Goal: Book appointment/travel/reservation

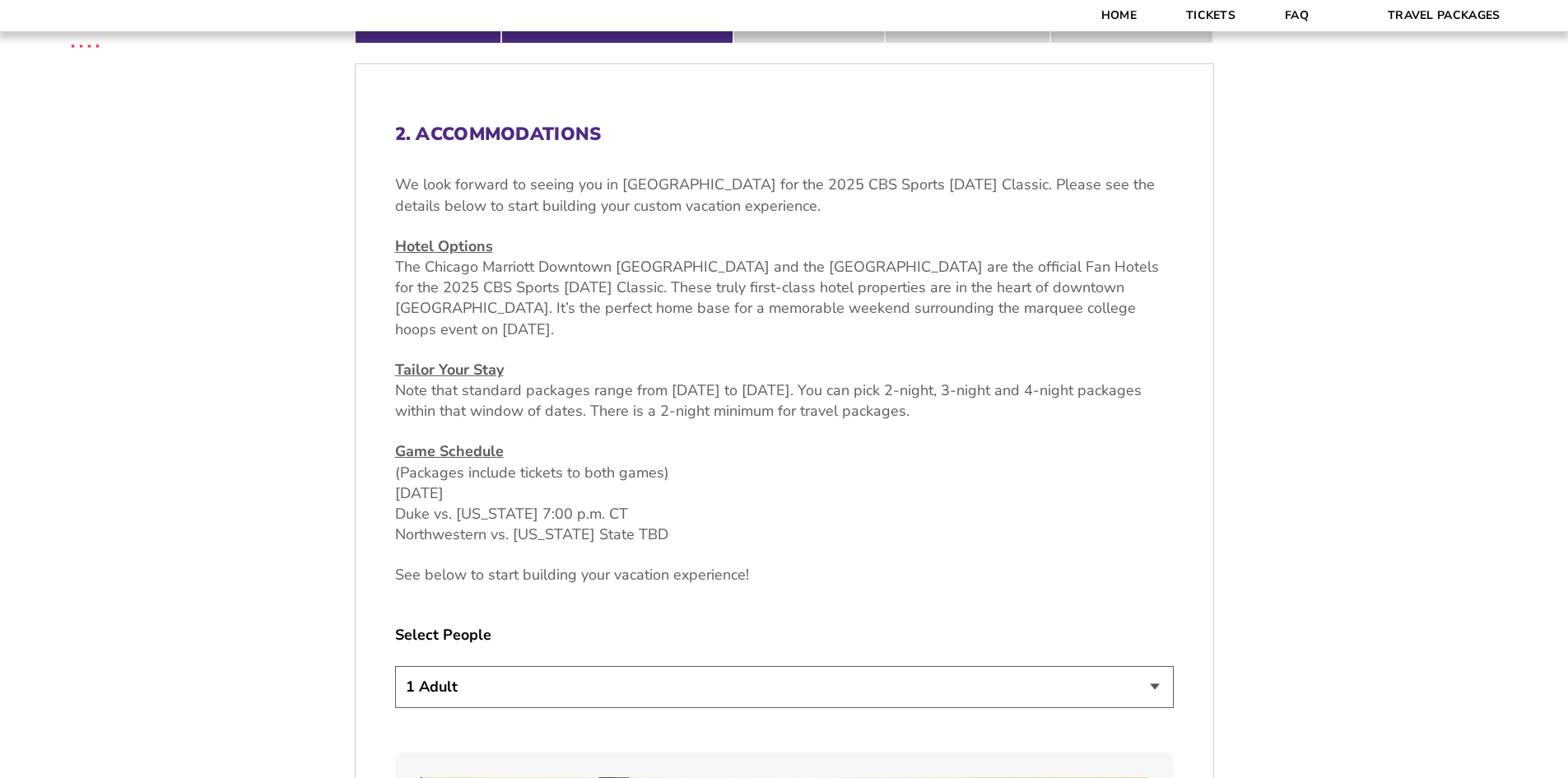
scroll to position [741, 0]
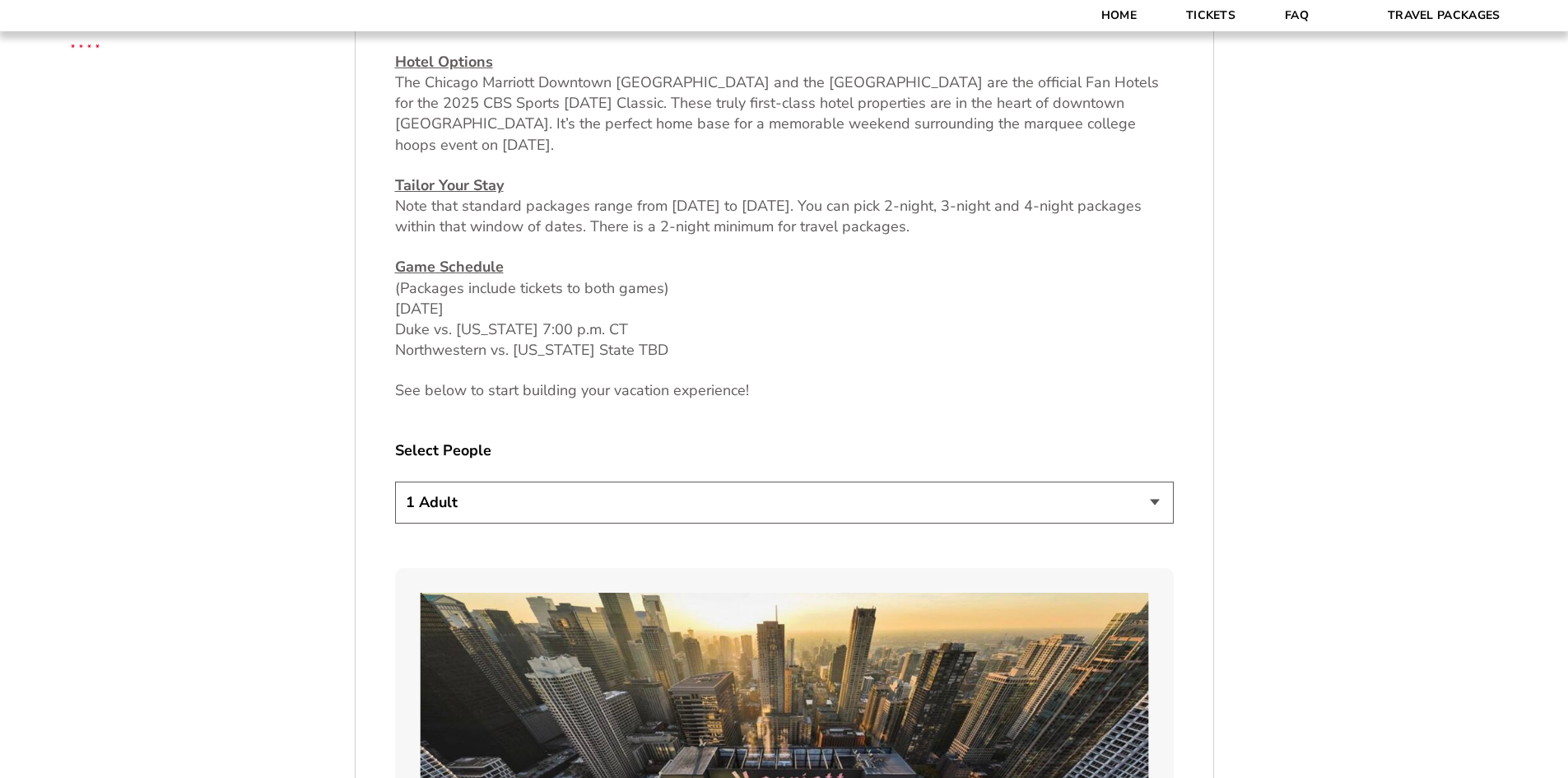
click at [510, 513] on select "1 Adult 2 Adults 3 Adults 4 Adults 2 Adults + 1 Child 2 Adults + 2 Children 2 A…" at bounding box center [785, 503] width 779 height 42
select select "4 Adults"
click at [396, 482] on select "1 Adult 2 Adults 3 Adults 4 Adults 2 Adults + 1 Child 2 Adults + 2 Children 2 A…" at bounding box center [785, 503] width 779 height 42
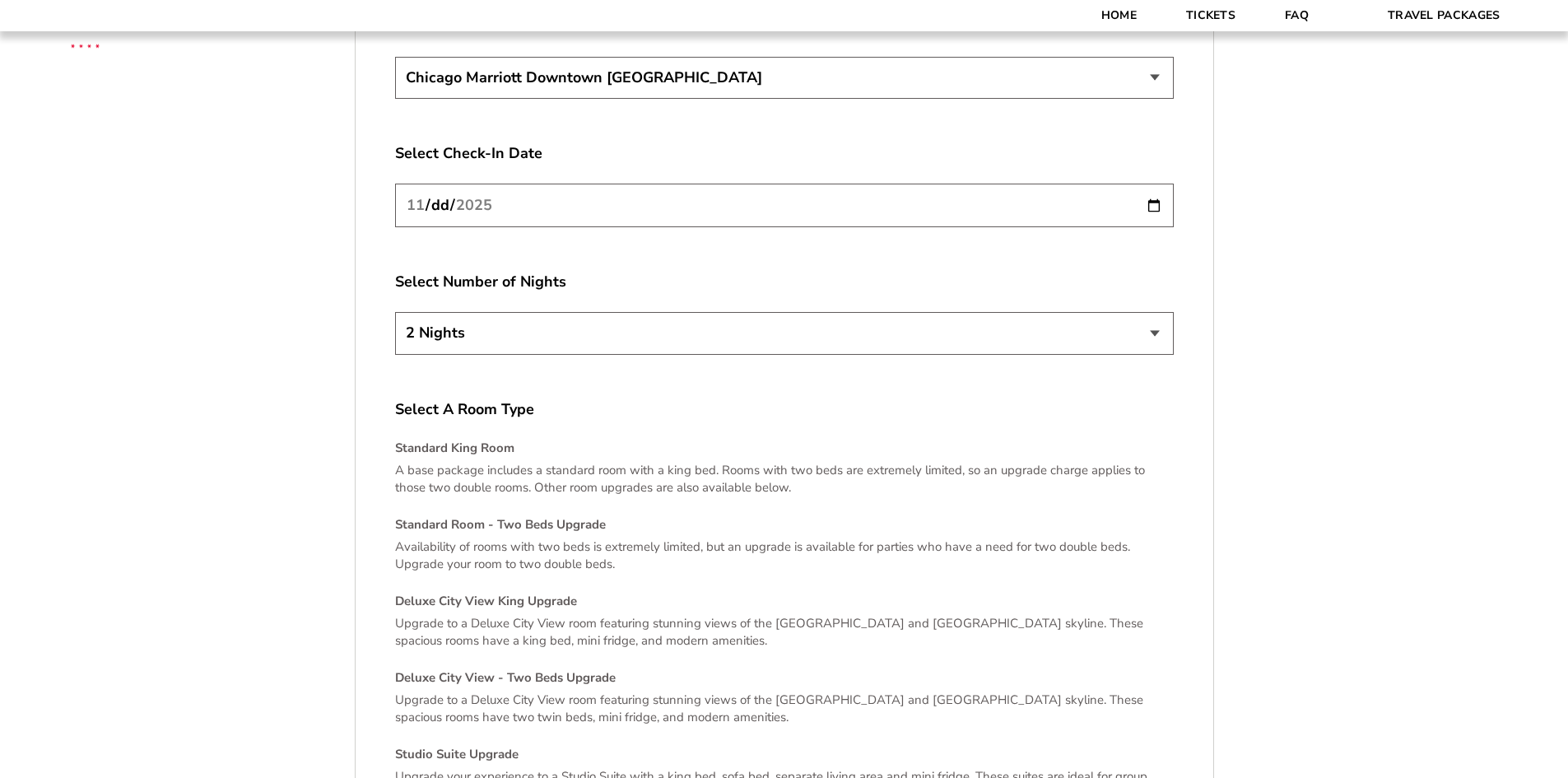
scroll to position [3047, 0]
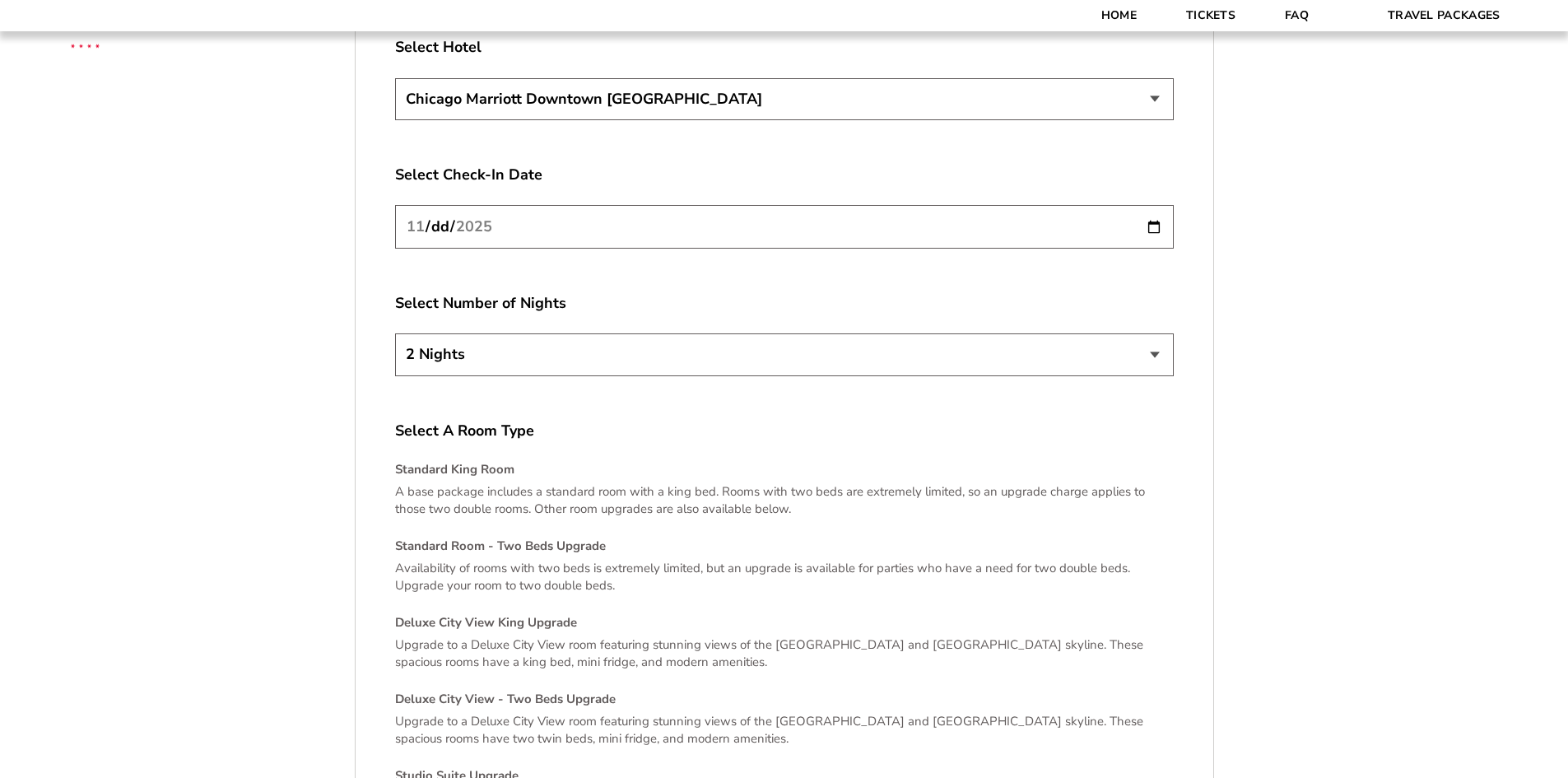
click at [528, 349] on select "2 Nights 3 Nights 4 Nights" at bounding box center [785, 354] width 779 height 42
click at [523, 333] on select "2 Nights 3 Nights 4 Nights" at bounding box center [785, 354] width 779 height 42
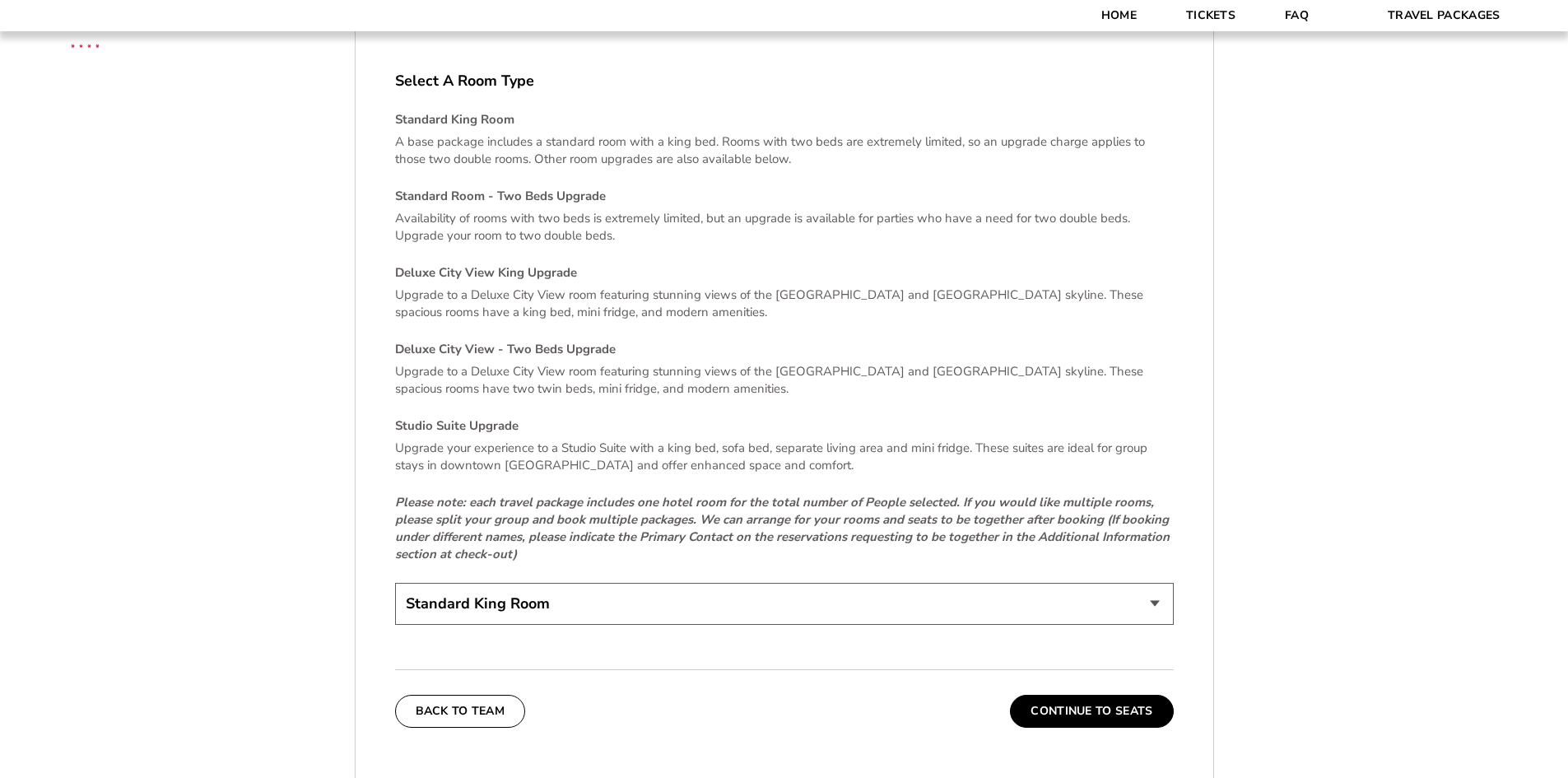
scroll to position [3459, 0]
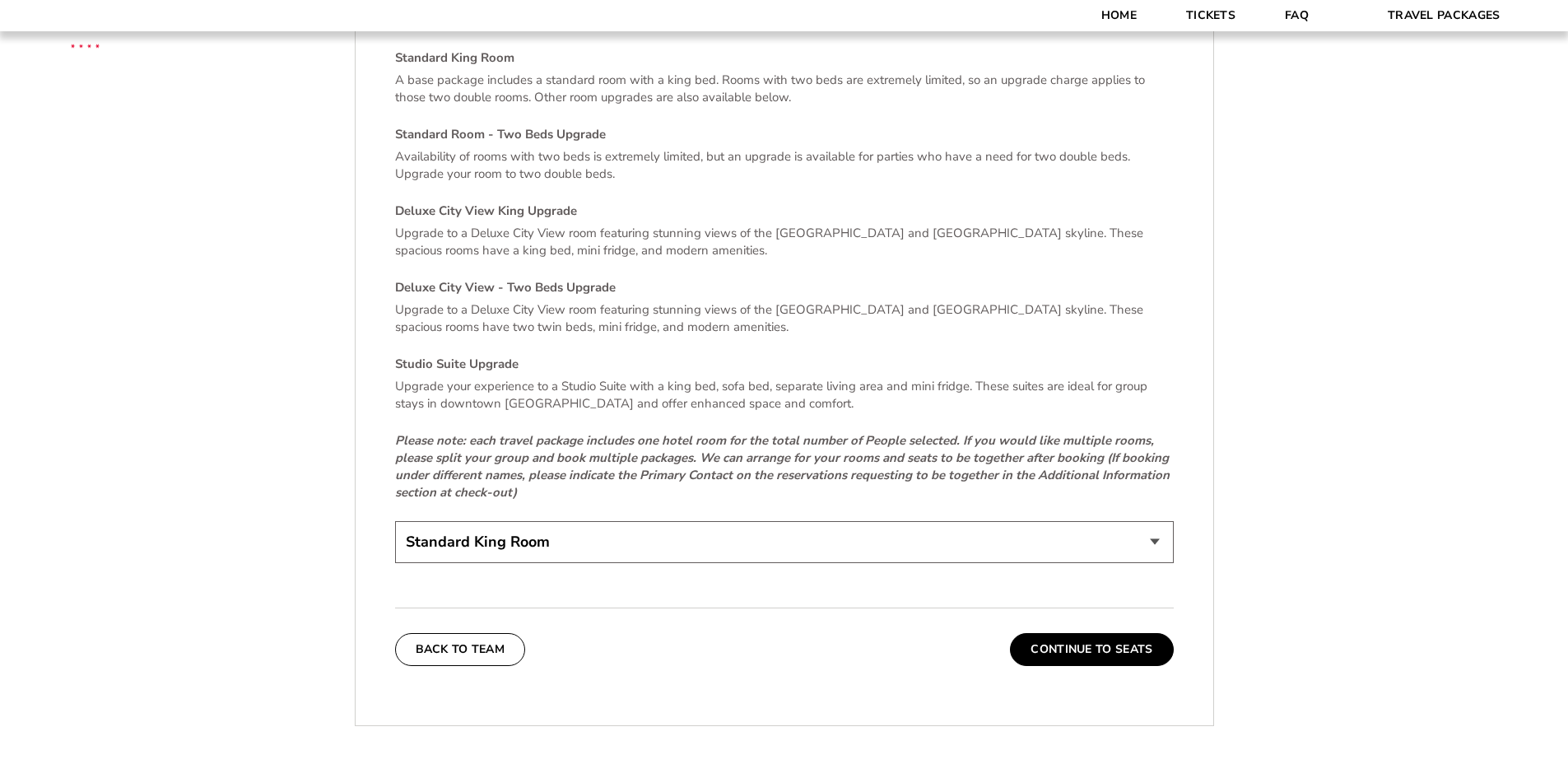
click at [1013, 521] on select "Standard King Room Standard Room - Two Beds Upgrade (+$30 per night) Deluxe Cit…" at bounding box center [785, 542] width 779 height 42
click at [396, 521] on select "Standard King Room Standard Room - Two Beds Upgrade (+$30 per night) Deluxe Cit…" at bounding box center [785, 542] width 779 height 42
click at [1068, 634] on button "Continue To Seats" at bounding box center [1091, 650] width 163 height 33
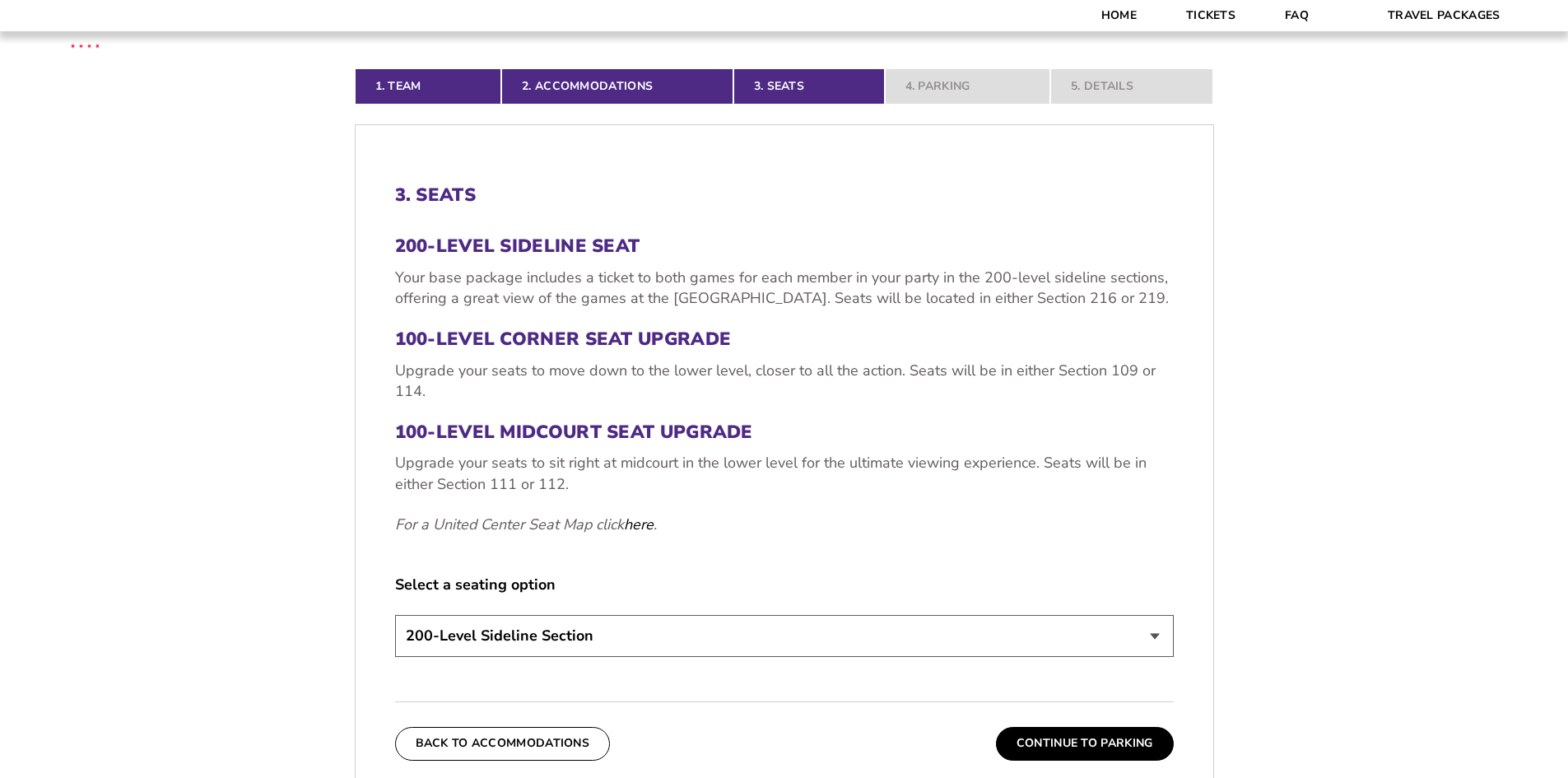
scroll to position [533, 0]
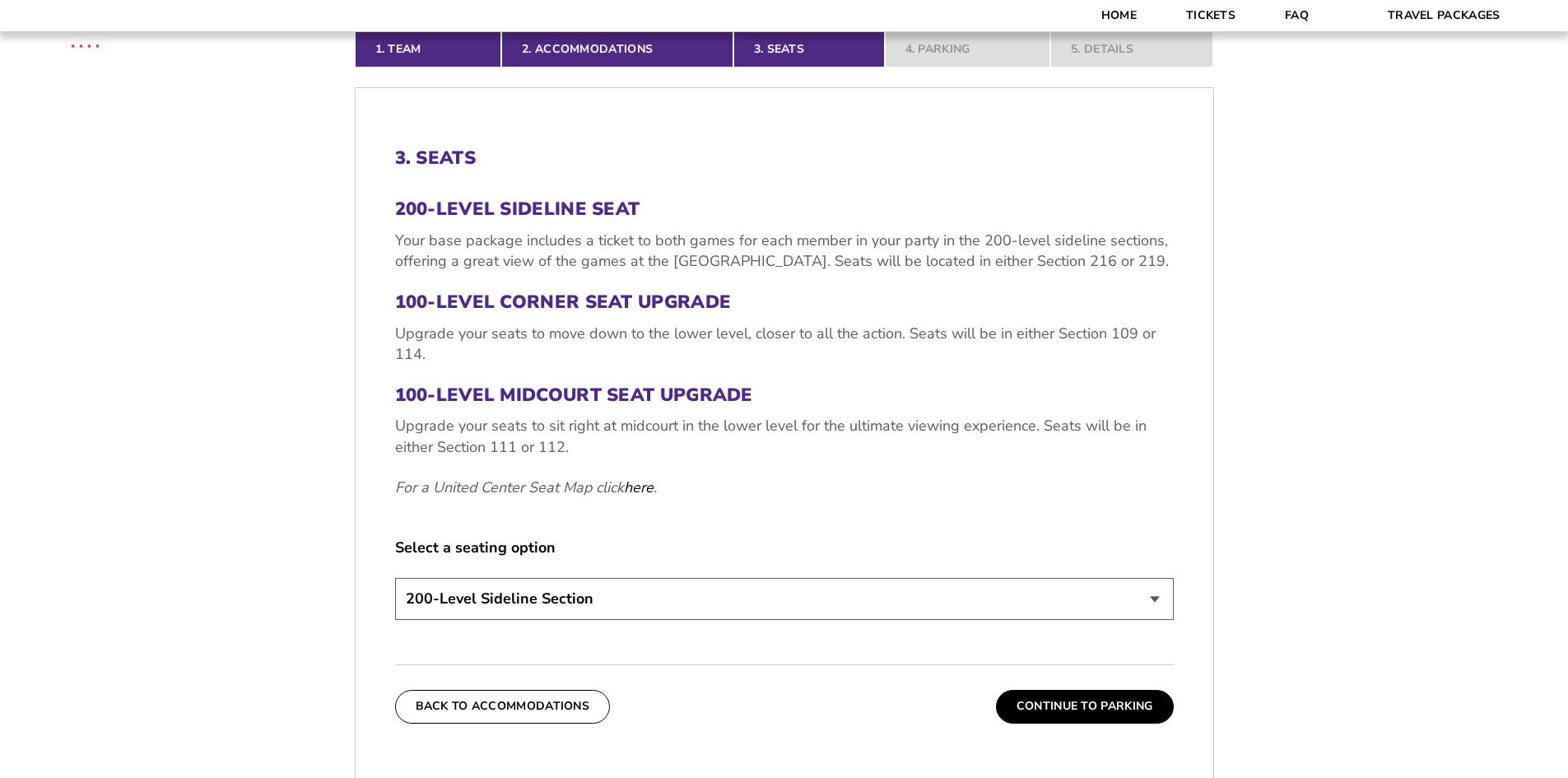
click at [461, 597] on select "200-Level Sideline Section 100-Level Corner Seat Upgrade (+$80 per person) 100-…" at bounding box center [785, 599] width 779 height 42
select select "100-Level Midcourt Seat Upgrade"
click at [396, 578] on select "200-Level Sideline Section 100-Level Corner Seat Upgrade (+$80 per person) 100-…" at bounding box center [785, 599] width 779 height 42
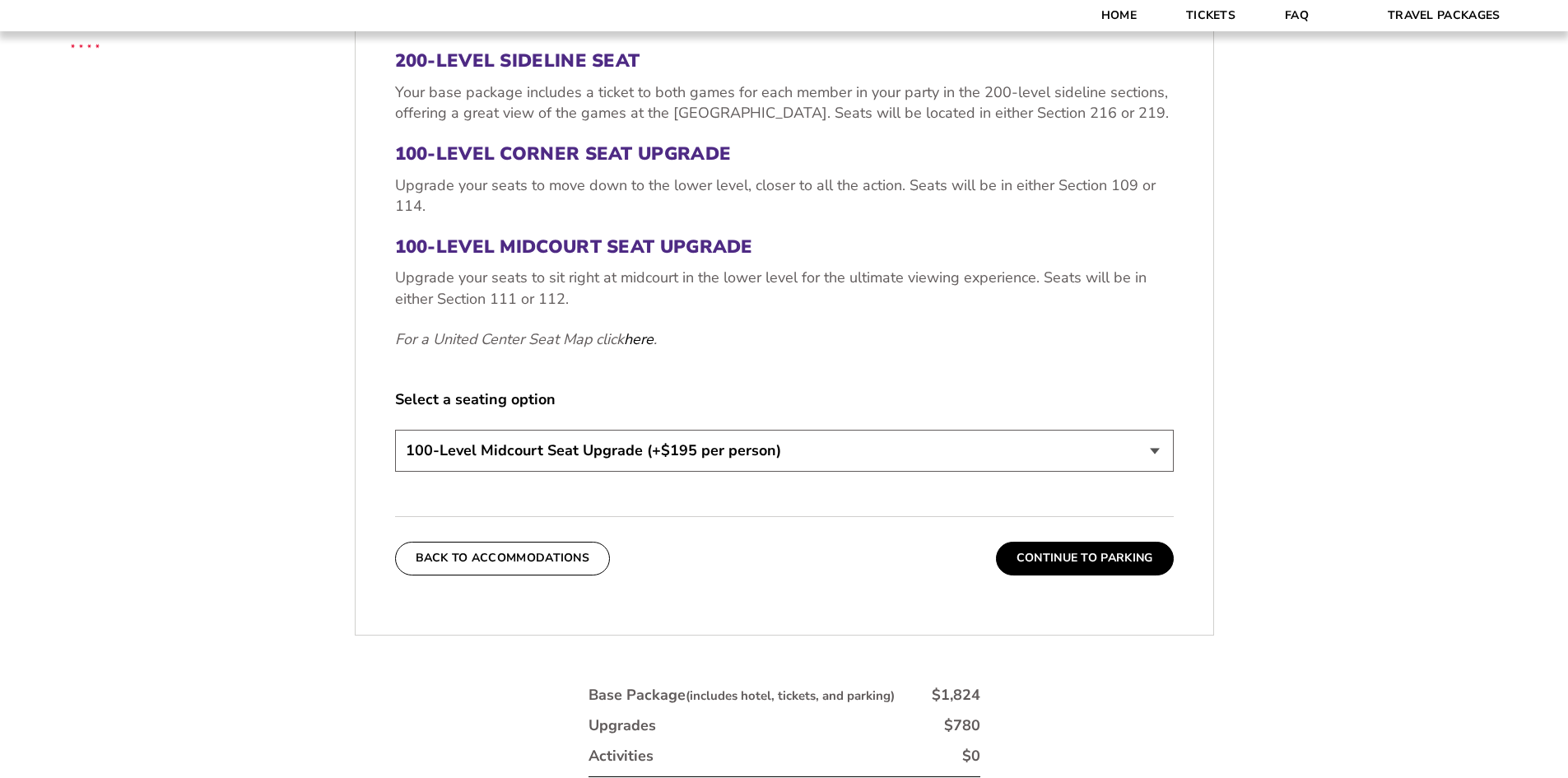
scroll to position [698, 0]
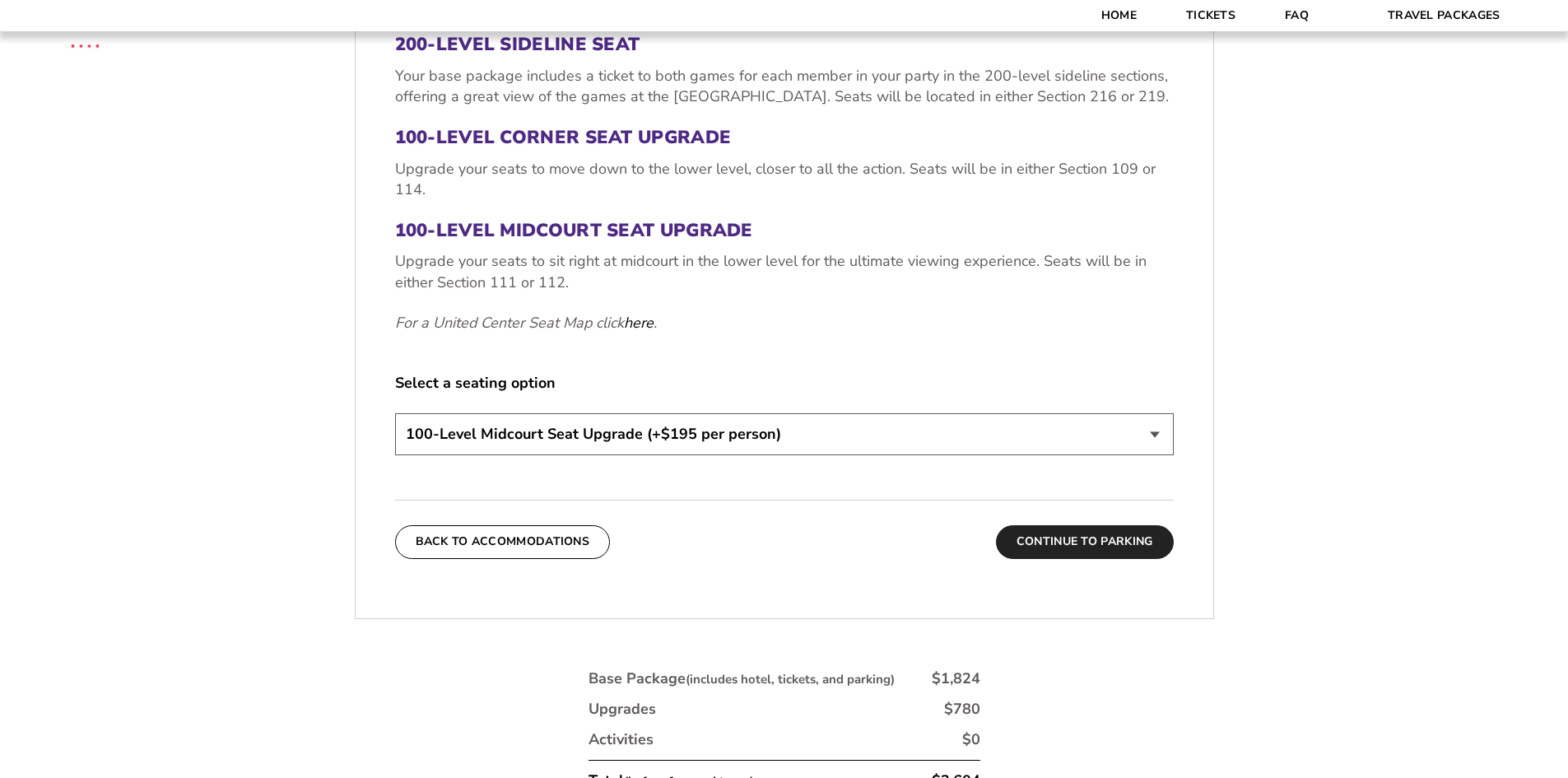
click at [1036, 545] on button "Continue To Parking" at bounding box center [1085, 542] width 178 height 33
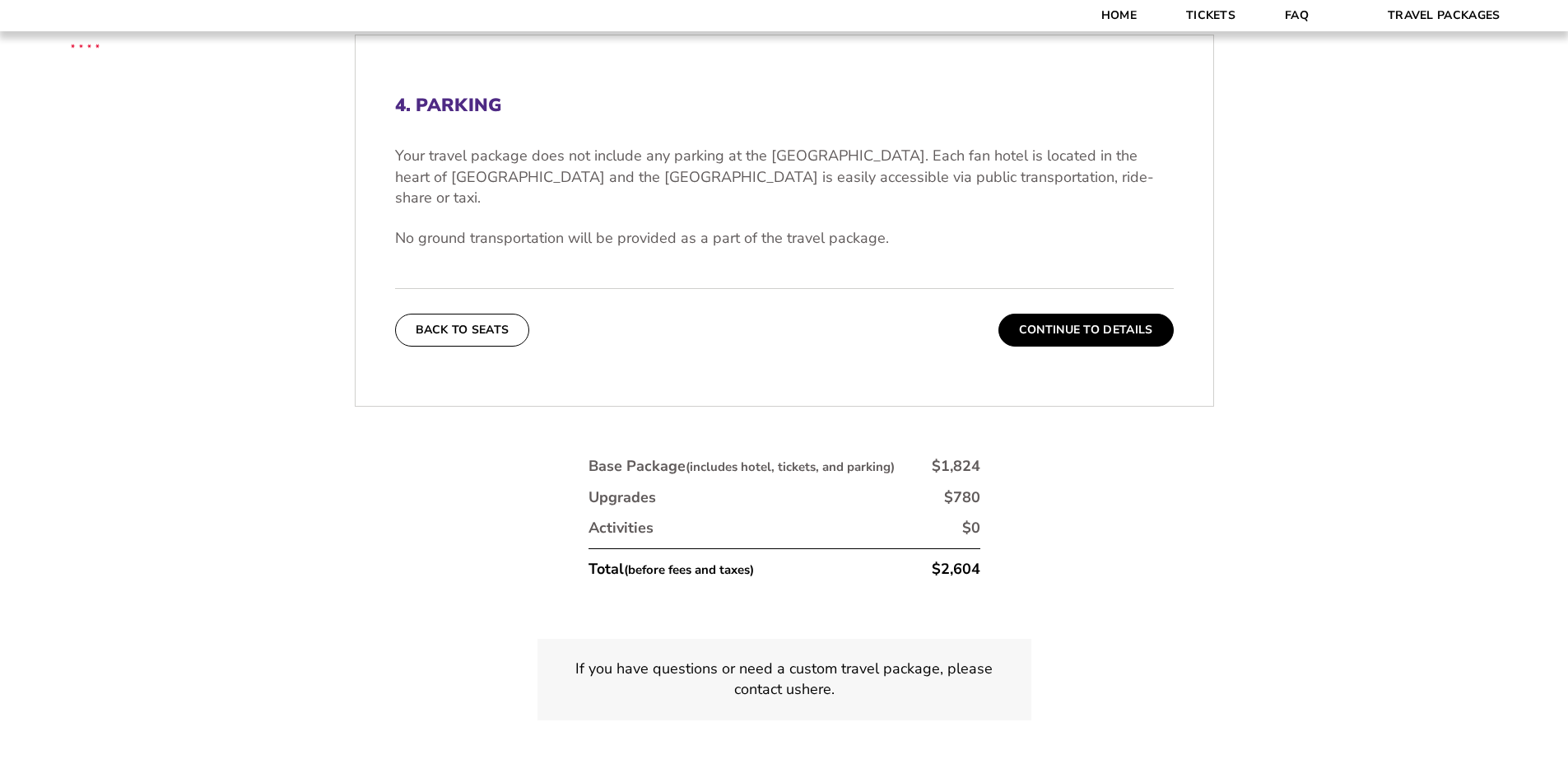
scroll to position [533, 0]
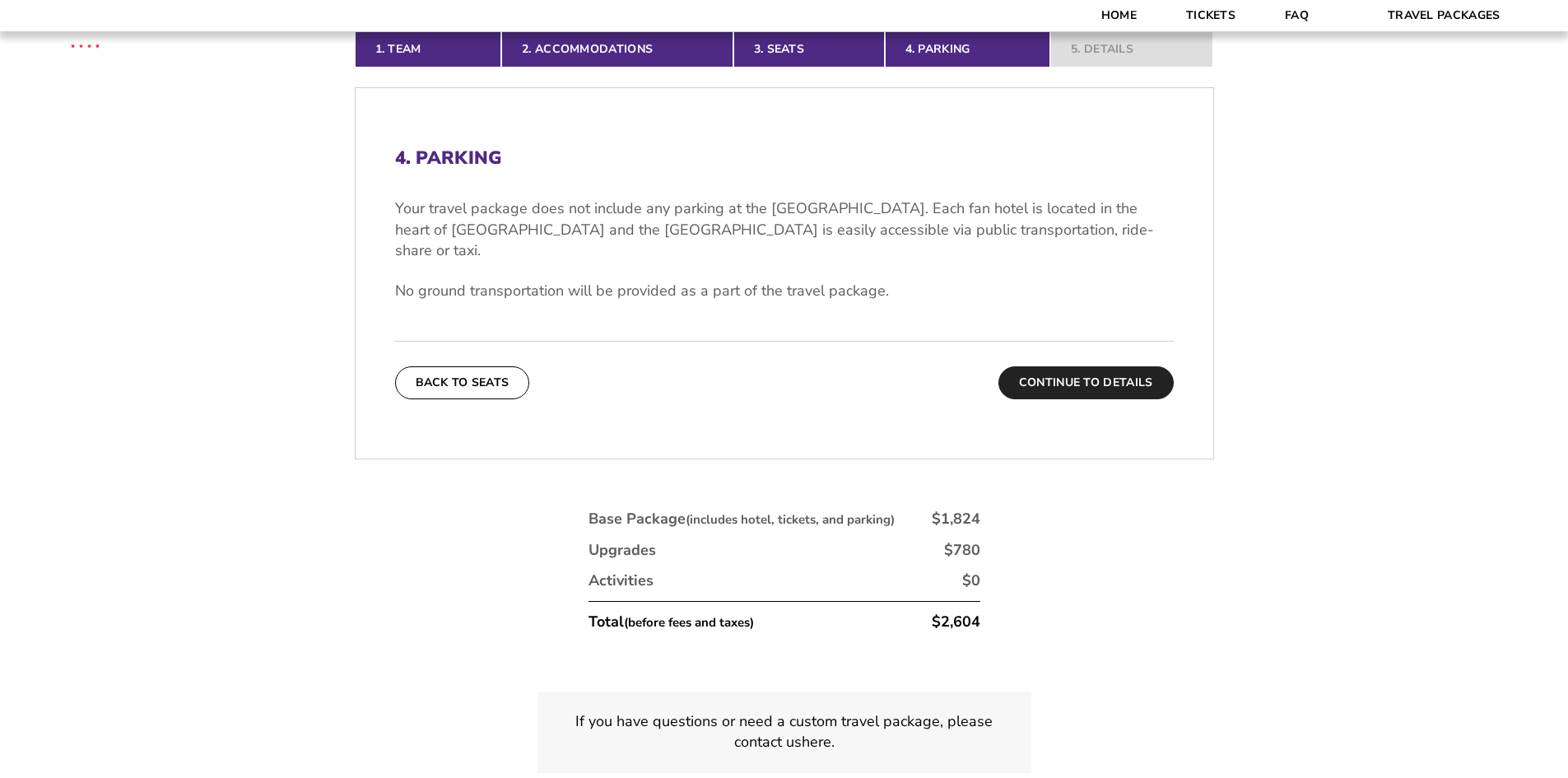
click at [1106, 366] on button "Continue To Details" at bounding box center [1086, 382] width 176 height 33
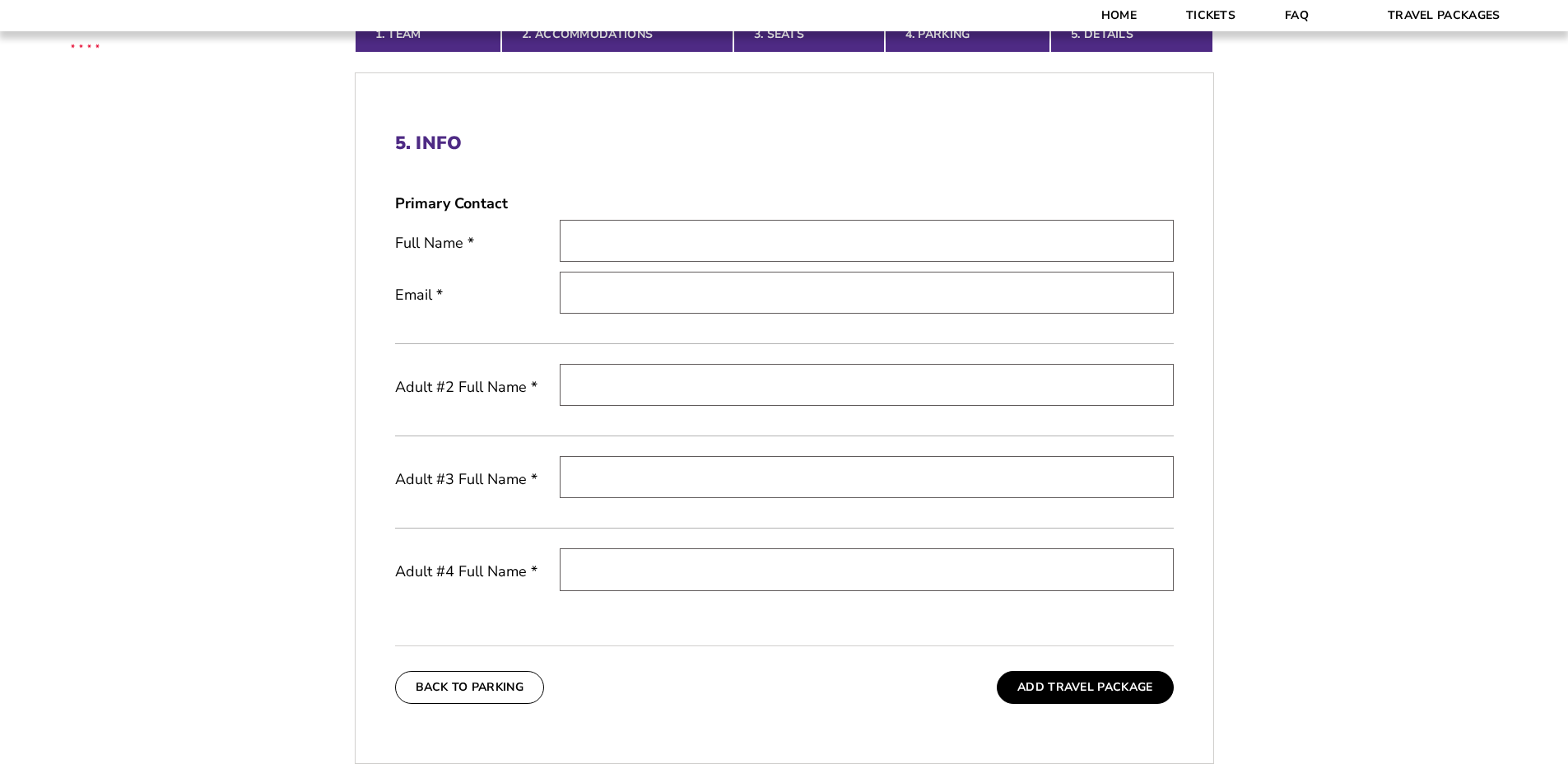
scroll to position [547, 0]
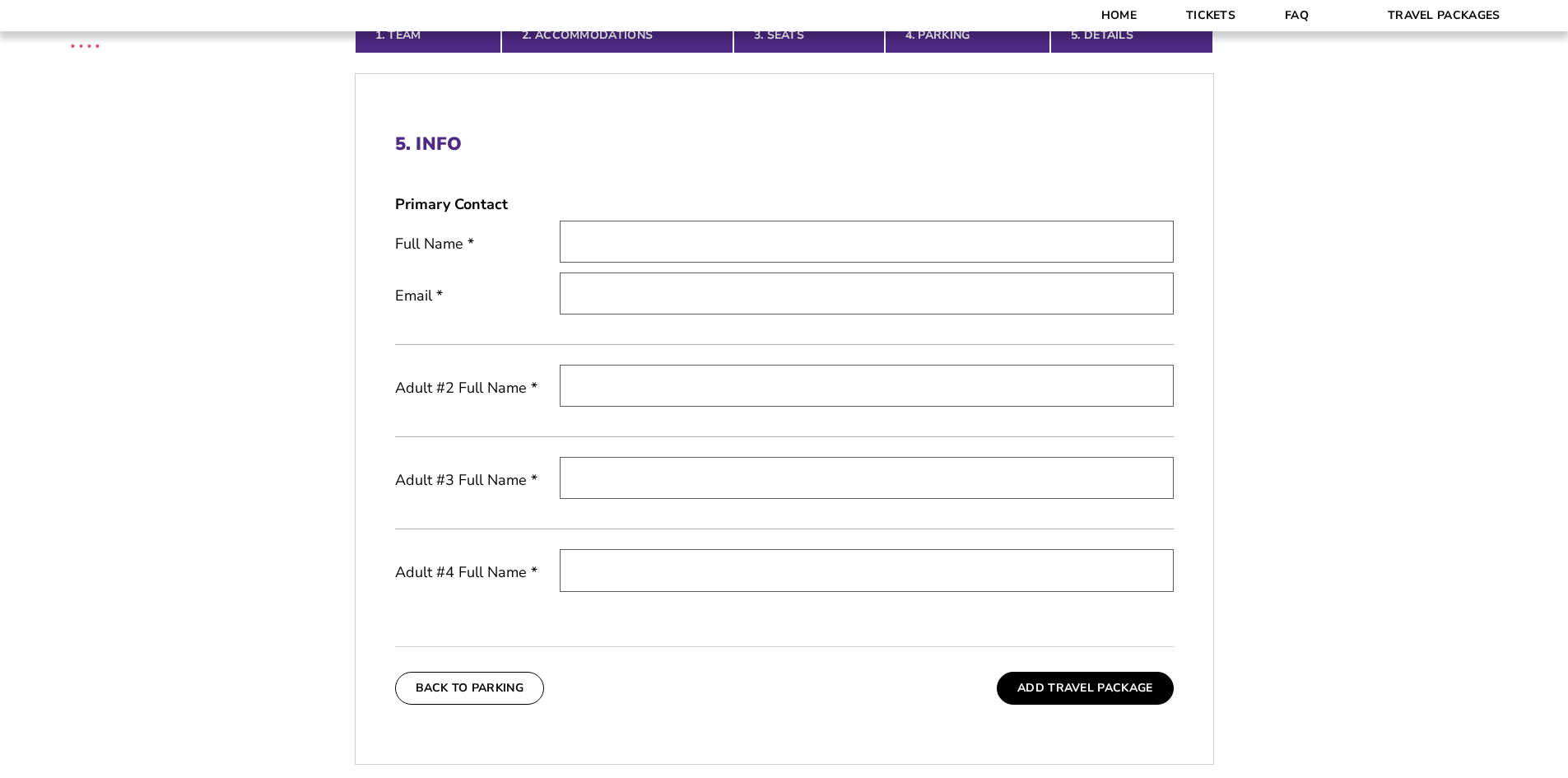
click at [632, 236] on input "text" at bounding box center [866, 242] width 614 height 42
type input "Roberto Arias"
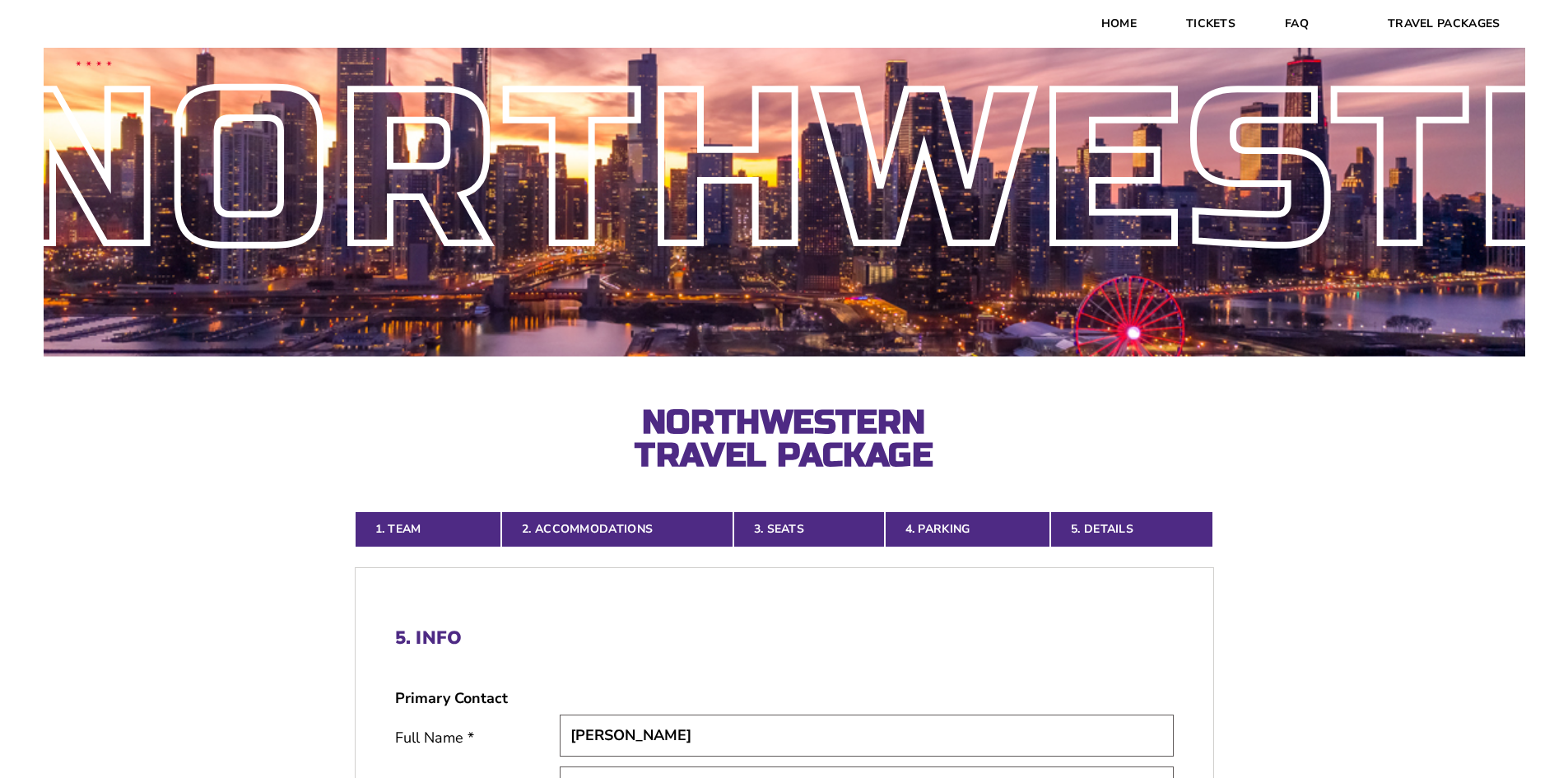
scroll to position [0, 0]
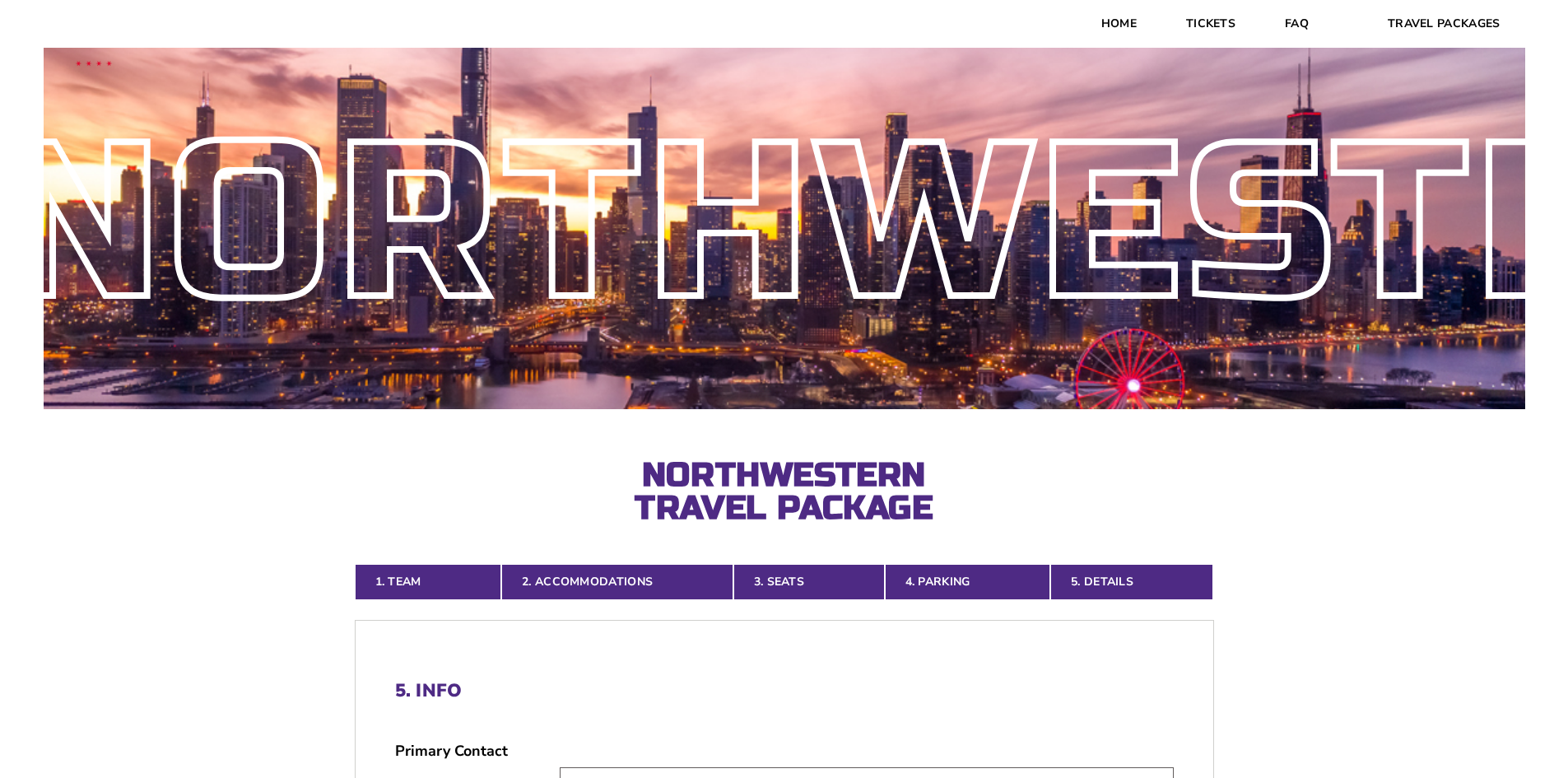
type input "ariasra7"
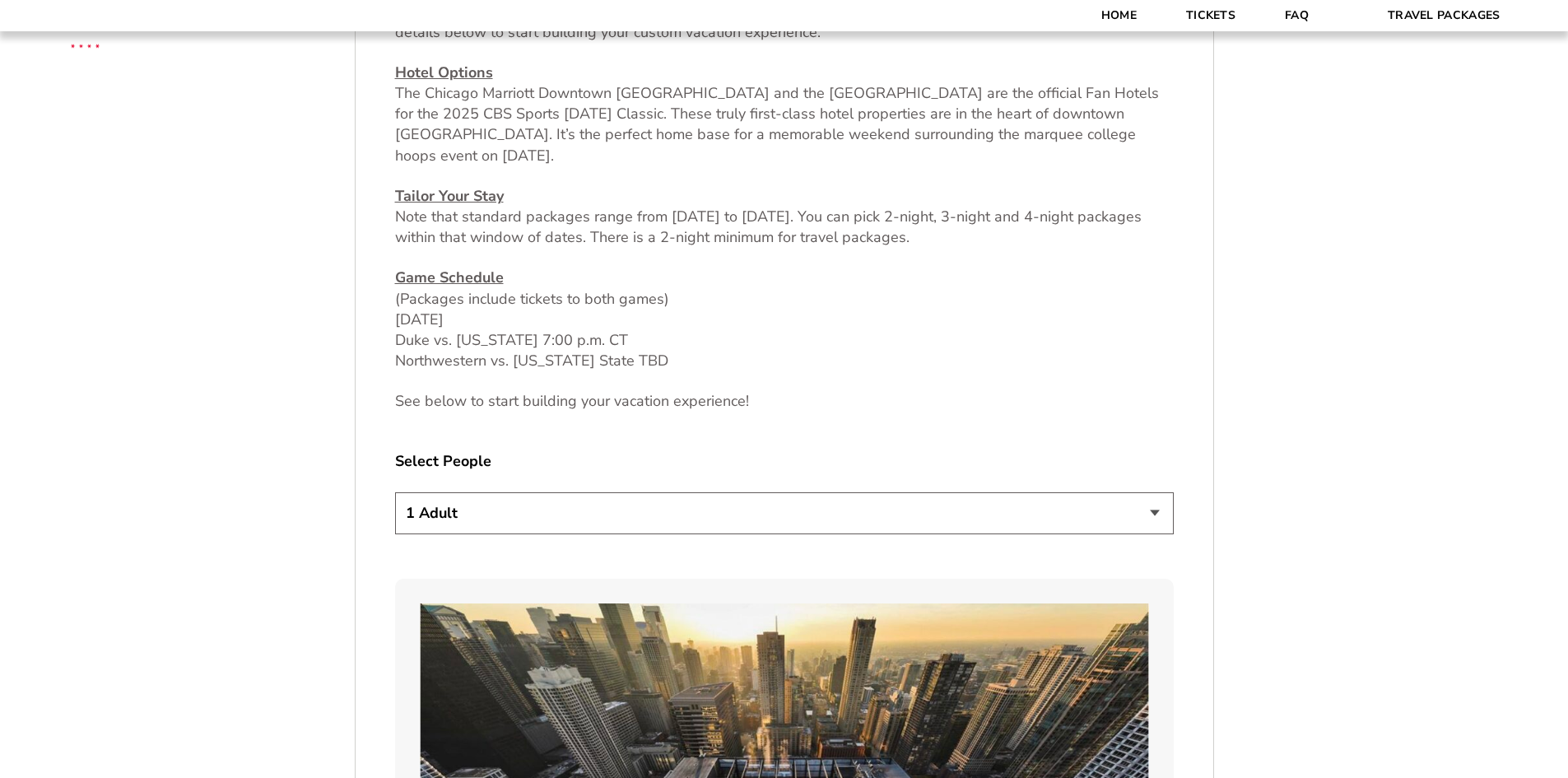
scroll to position [759, 0]
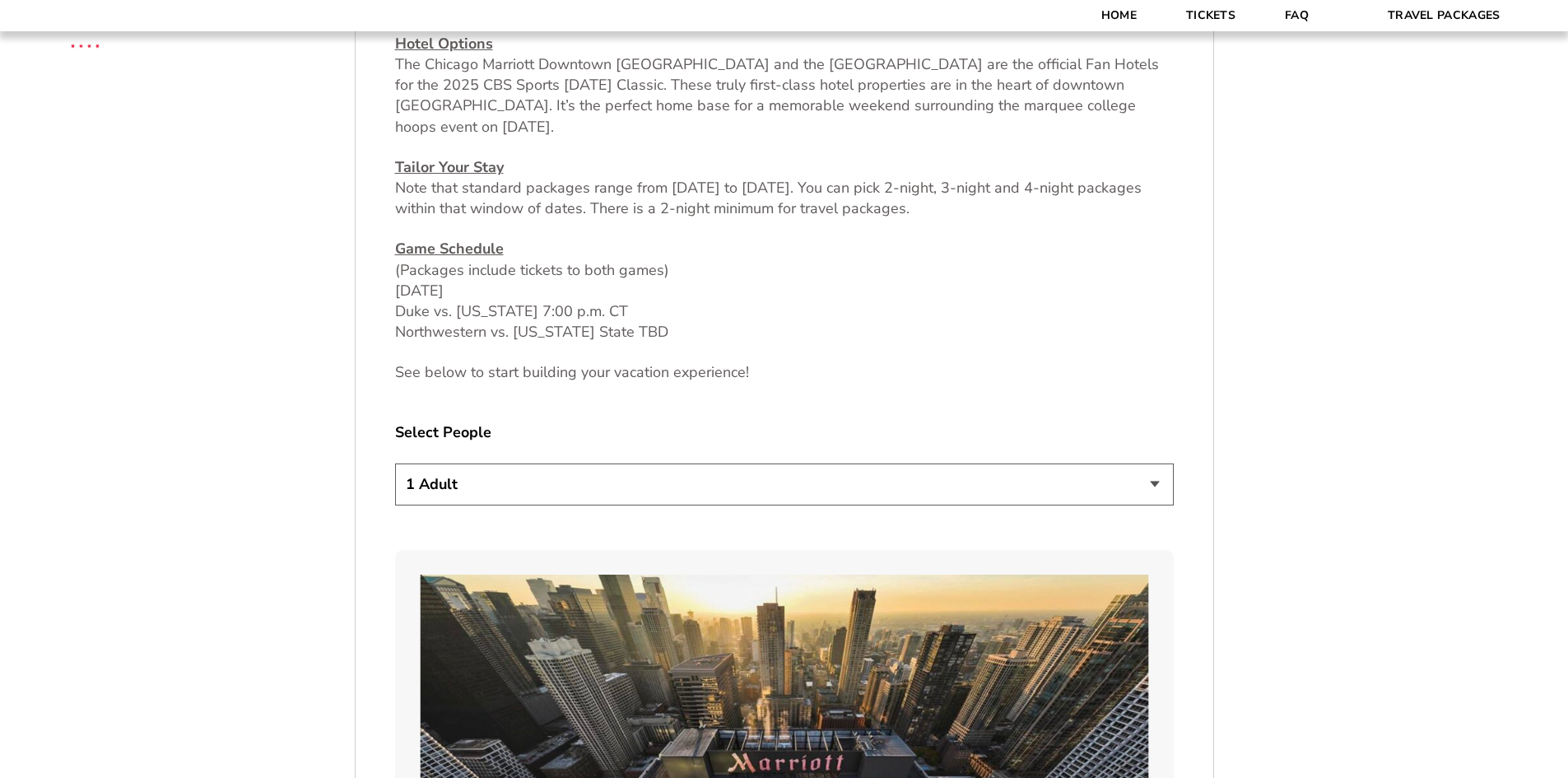
click at [555, 490] on select "1 Adult 2 Adults 3 Adults 4 Adults 2 Adults + 1 Child 2 Adults + 2 Children 2 A…" at bounding box center [785, 484] width 779 height 42
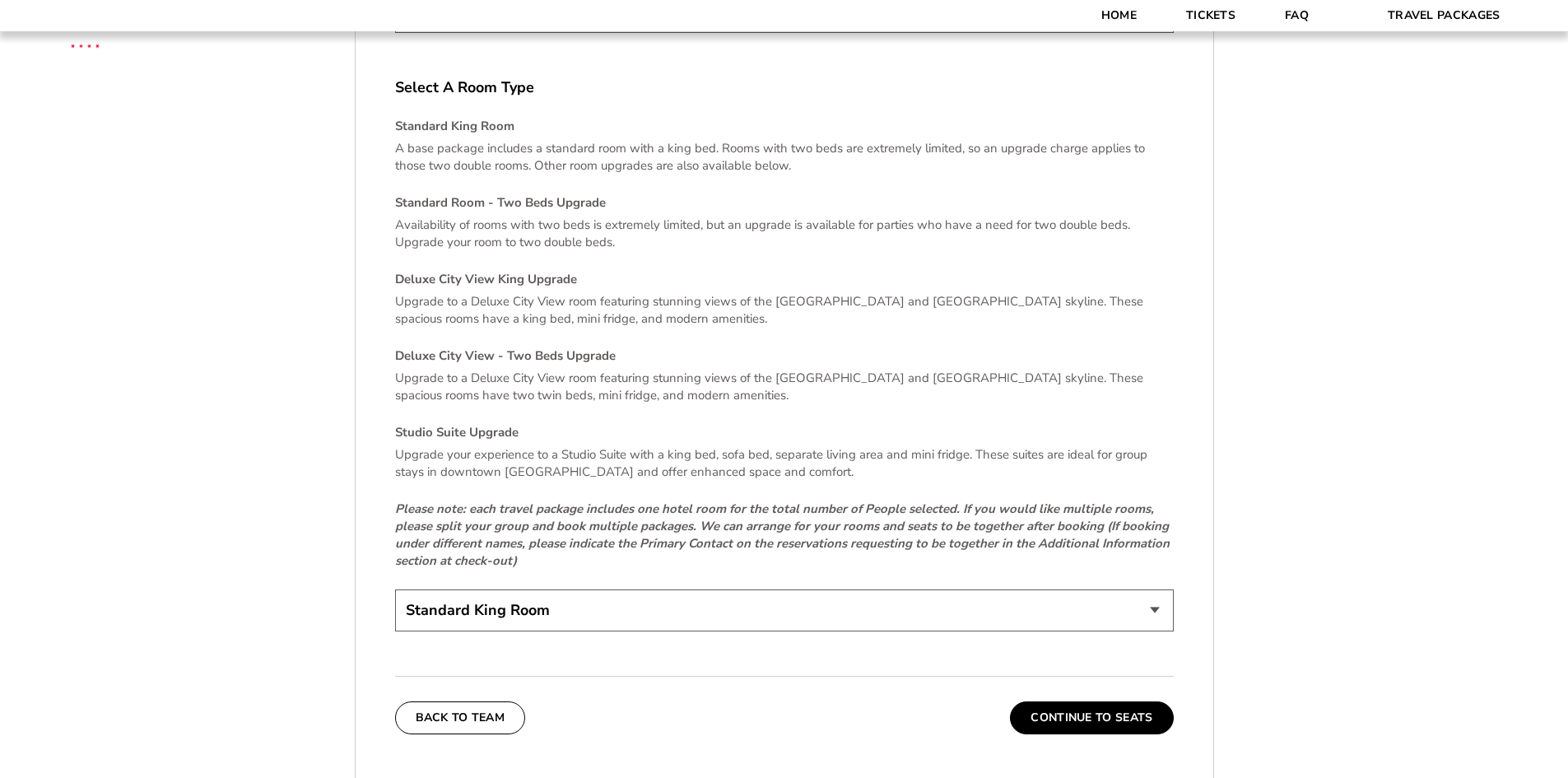
scroll to position [3477, 0]
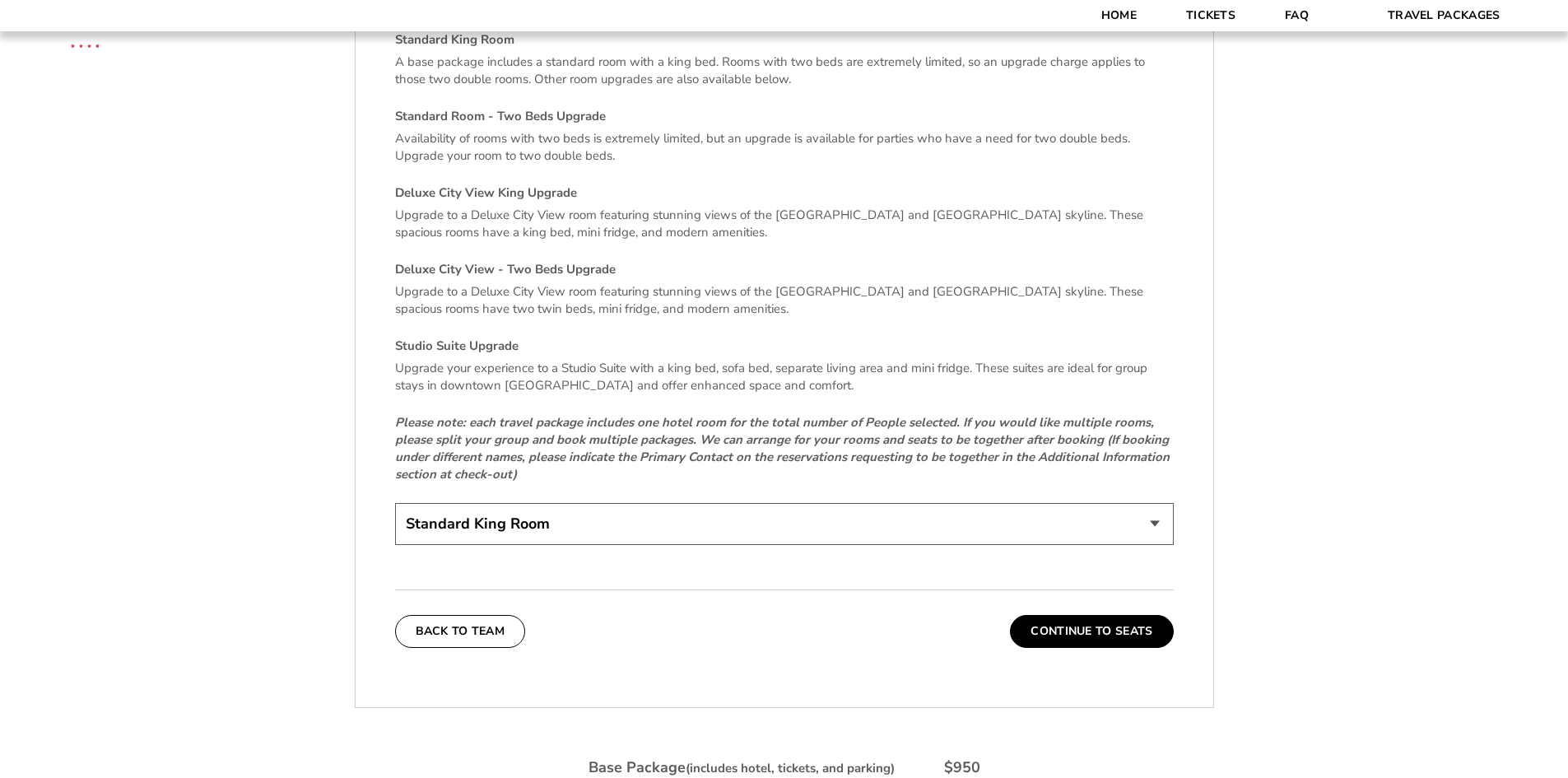
click at [535, 504] on select "Standard King Room Standard Room - Two Beds Upgrade (+$30 per night) Deluxe Cit…" at bounding box center [785, 524] width 779 height 42
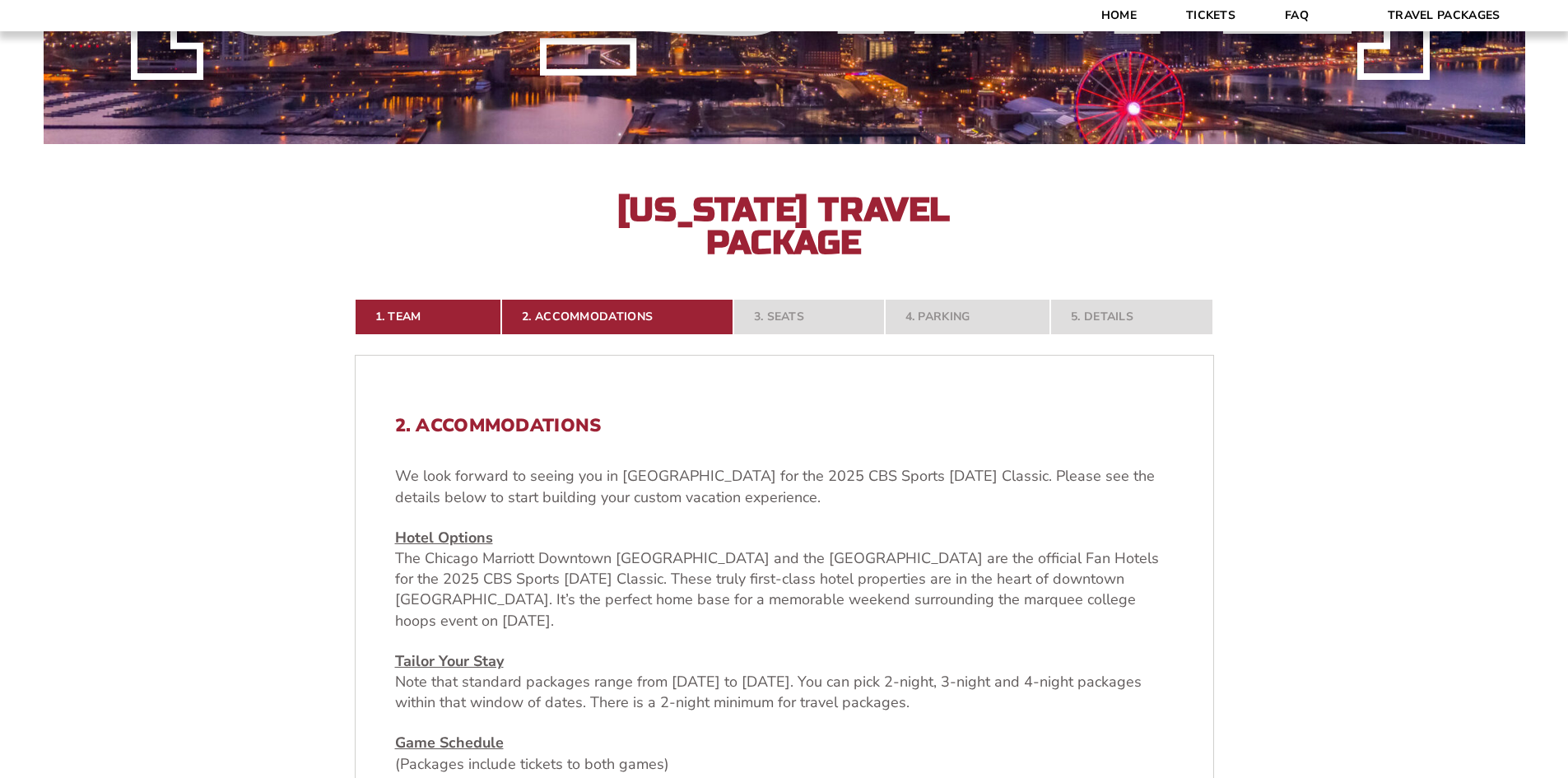
scroll to position [0, 0]
